Goal: Check status: Check status

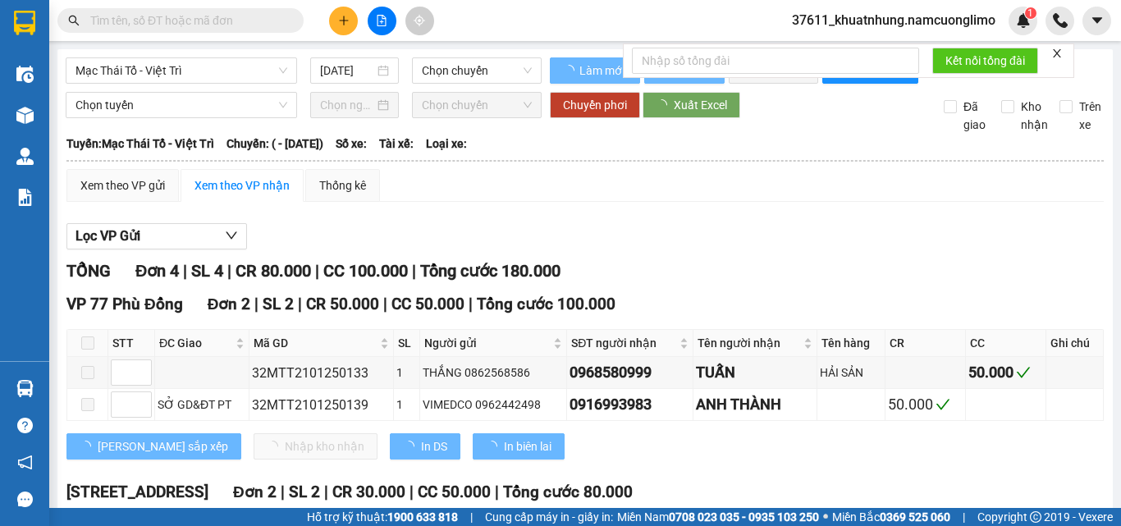
type input "[DATE]"
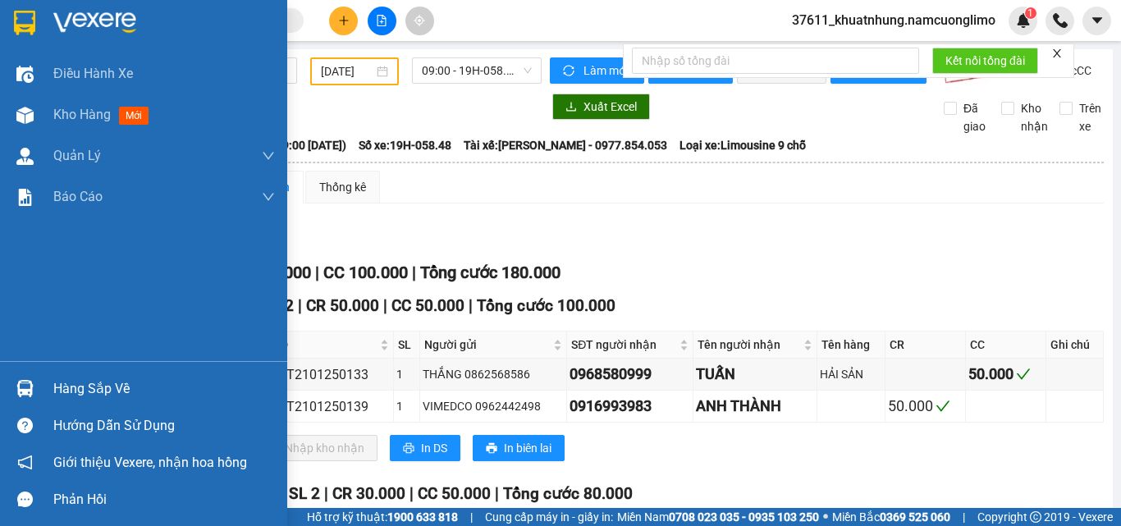
click at [30, 28] on img at bounding box center [24, 23] width 21 height 25
